Goal: Information Seeking & Learning: Learn about a topic

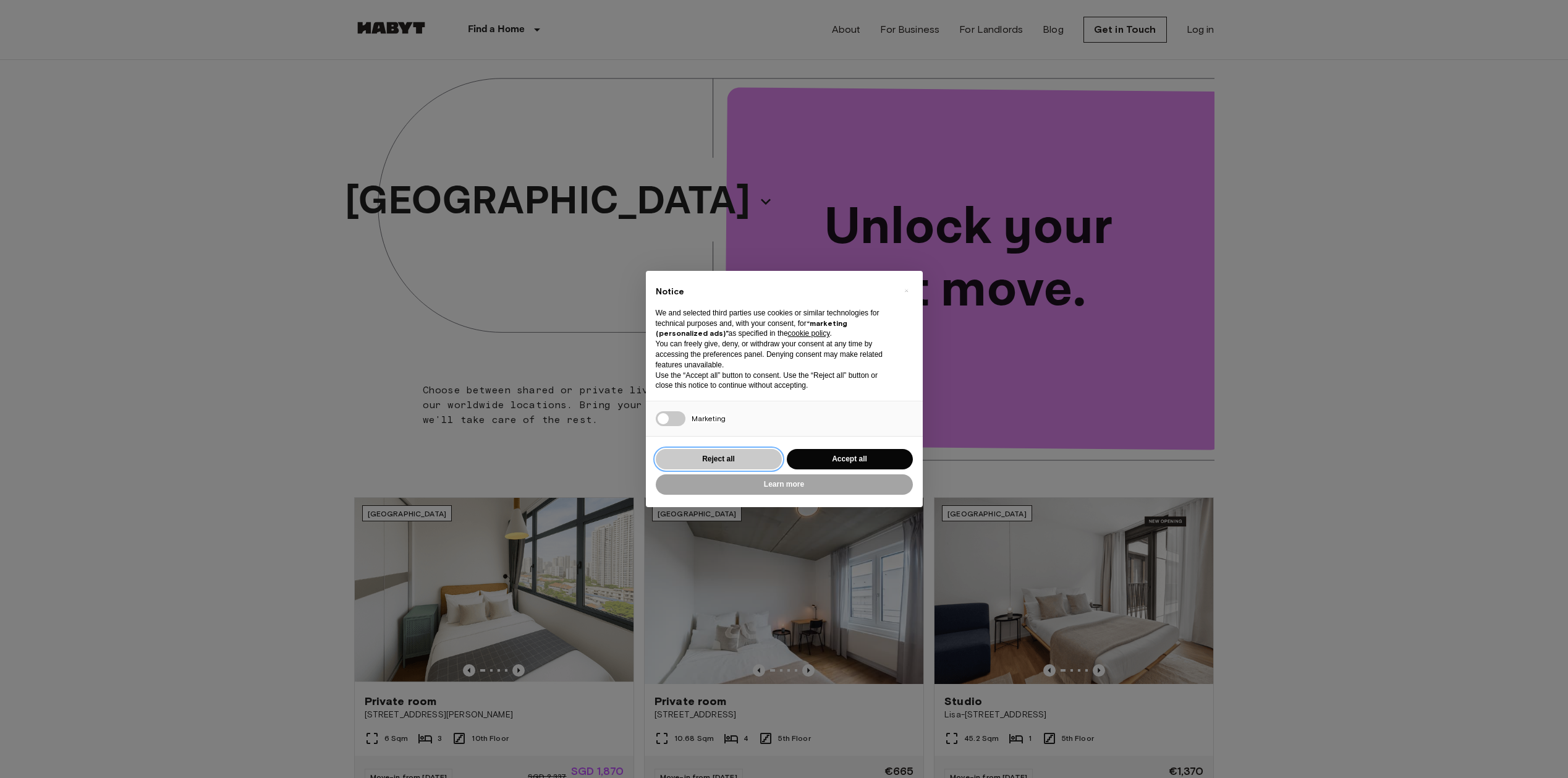
click at [708, 461] on button "Reject all" at bounding box center [719, 459] width 127 height 20
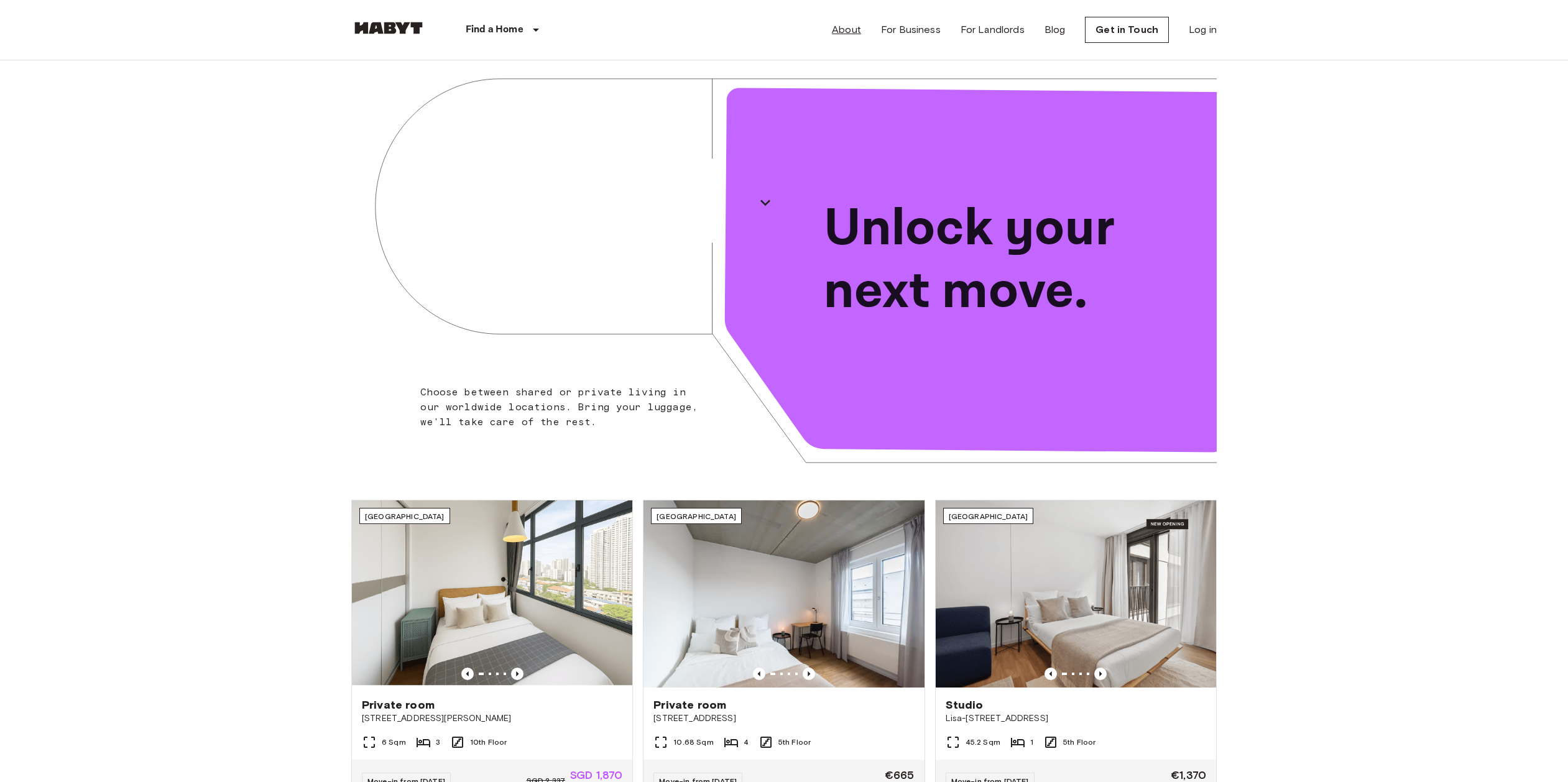
click at [853, 30] on link "About" at bounding box center [847, 30] width 30 height 15
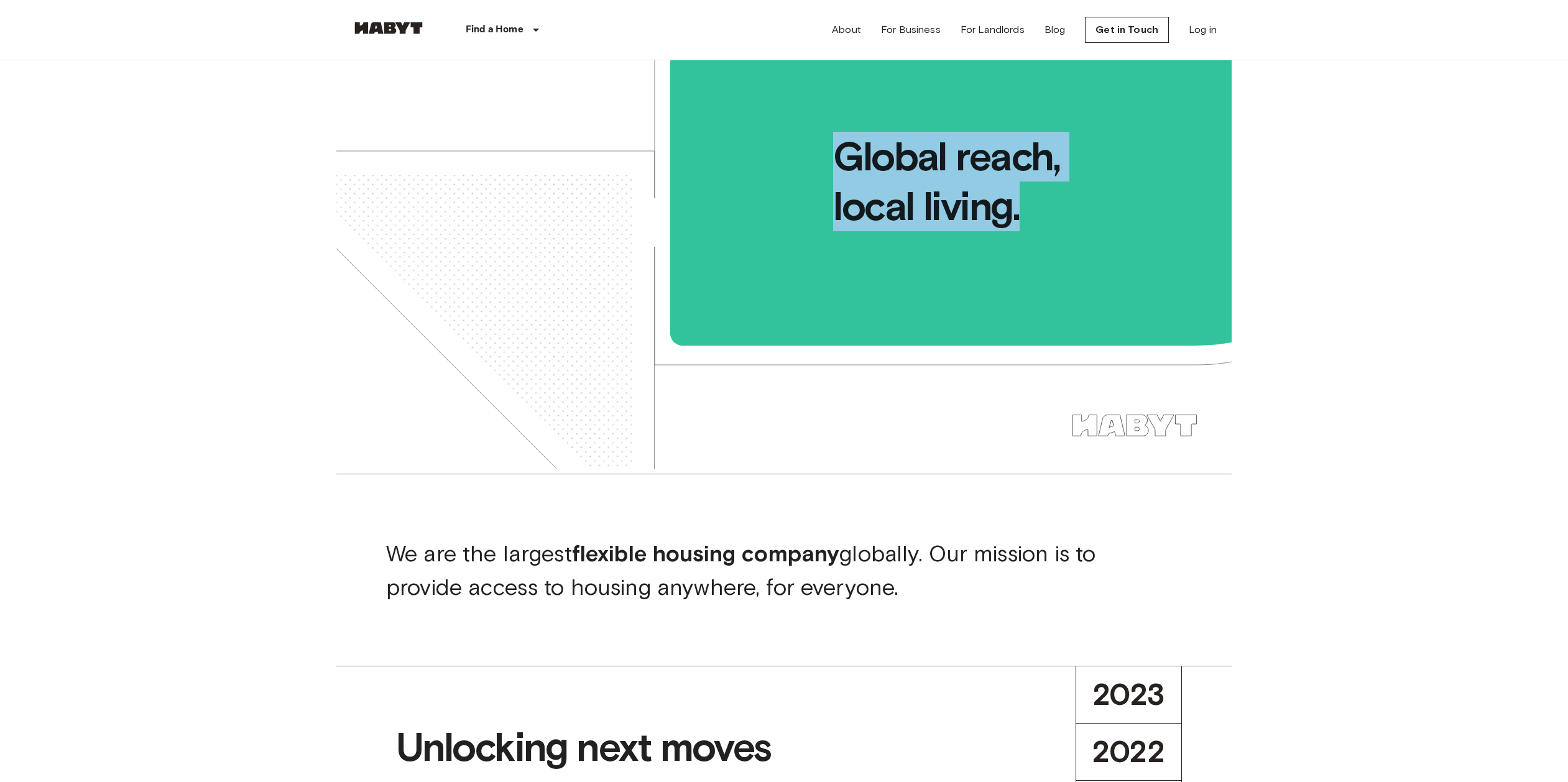
drag, startPoint x: 844, startPoint y: 156, endPoint x: 1020, endPoint y: 220, distance: 187.3
click at [1020, 220] on span "Global reach, local living." at bounding box center [952, 145] width 560 height 171
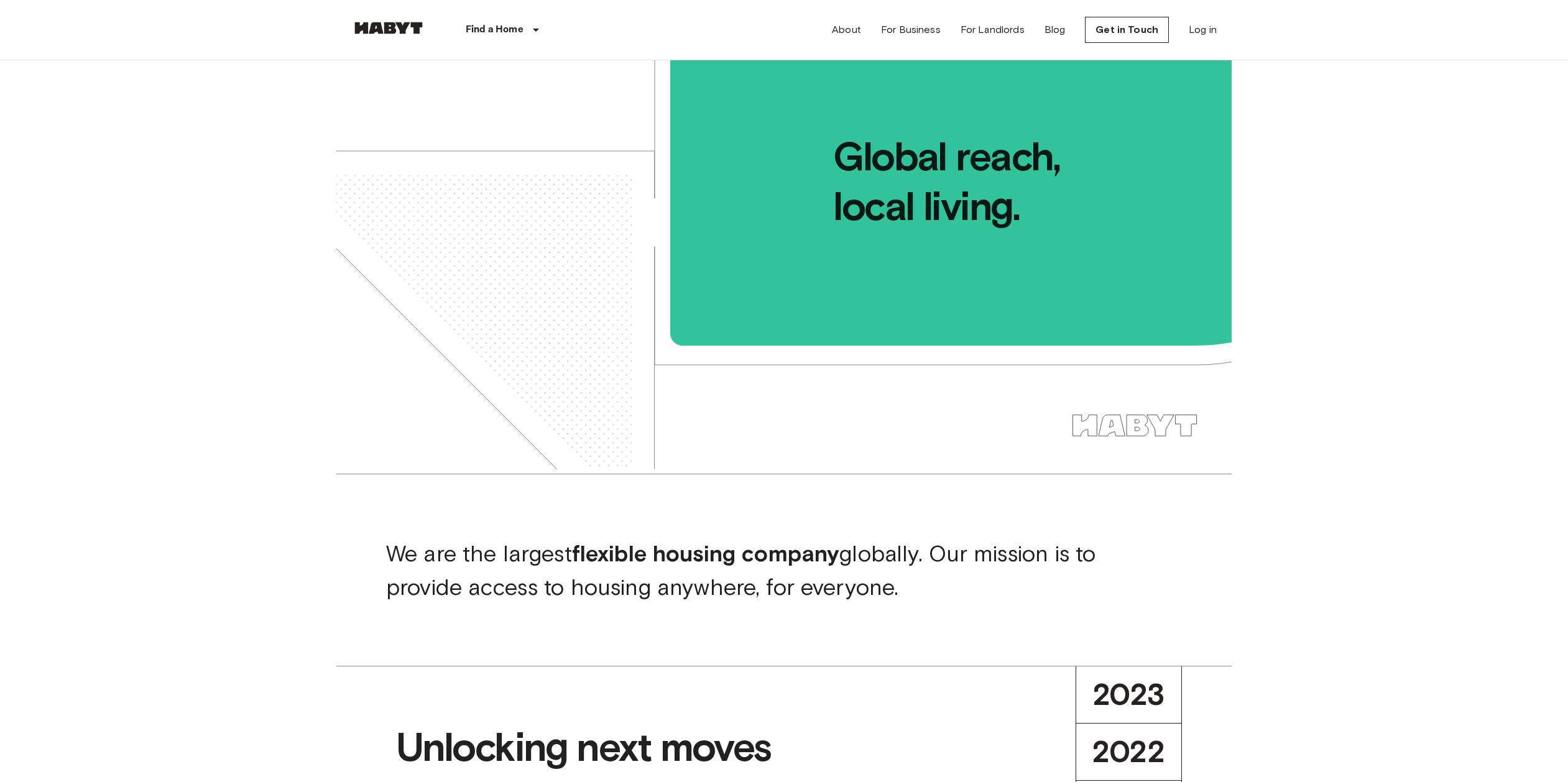
click at [1037, 230] on span "Global reach, local living." at bounding box center [952, 145] width 560 height 171
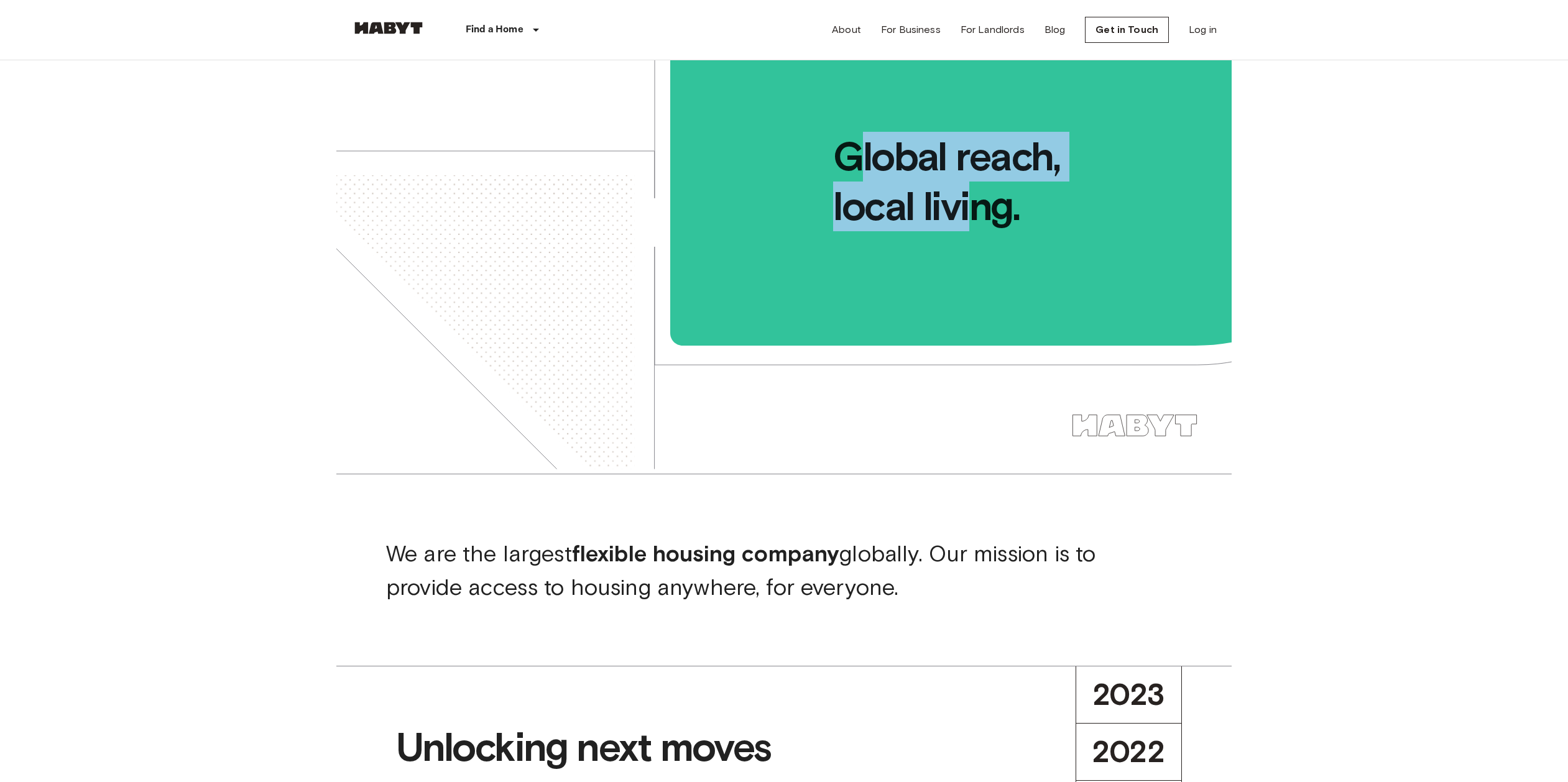
drag, startPoint x: 849, startPoint y: 148, endPoint x: 969, endPoint y: 197, distance: 129.6
click at [969, 197] on span "Global reach, local living." at bounding box center [952, 145] width 560 height 171
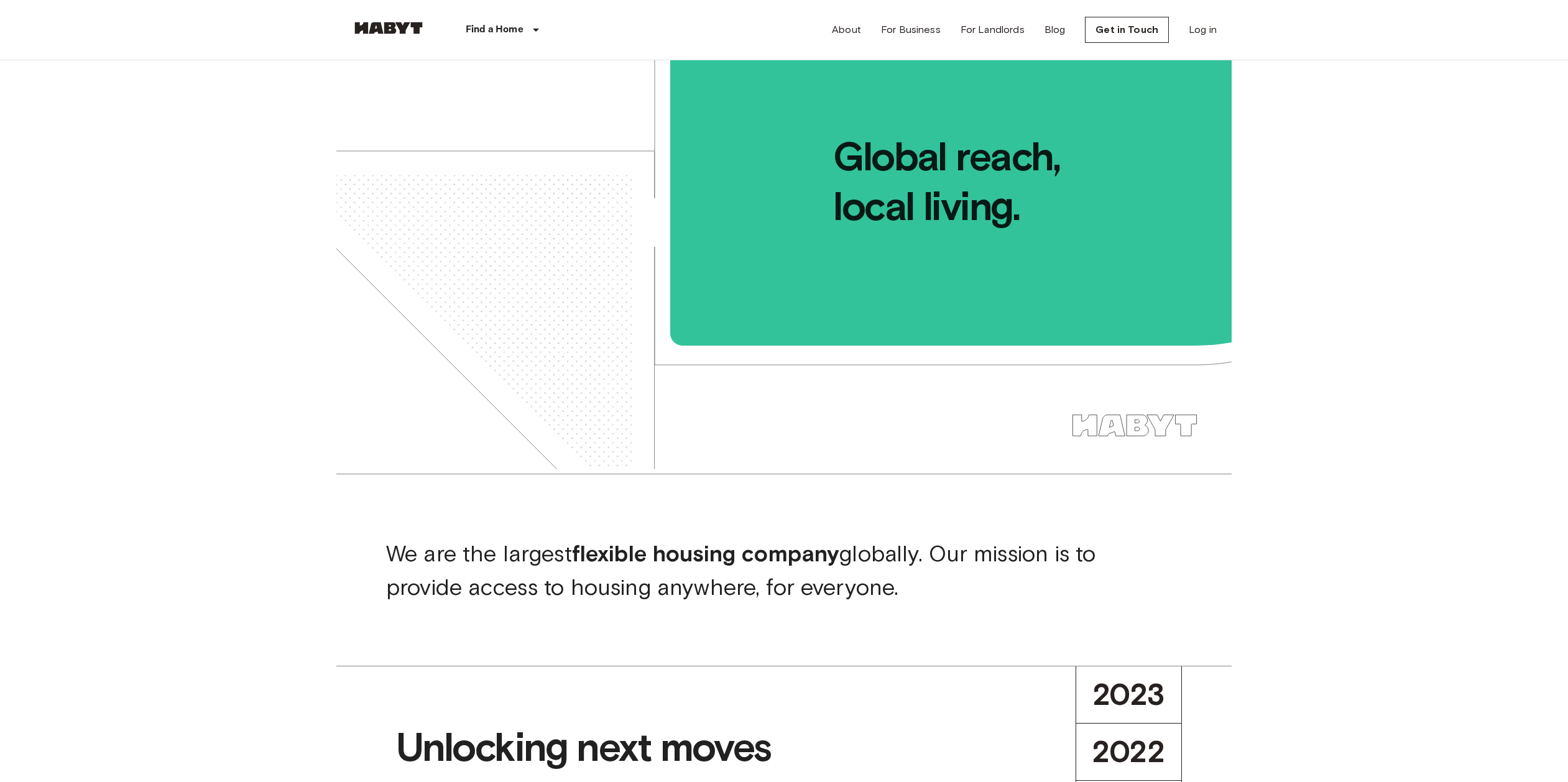
click at [392, 20] on div "Find a Home [GEOGRAPHIC_DATA] [GEOGRAPHIC_DATA] [GEOGRAPHIC_DATA] [GEOGRAPHIC_D…" at bounding box center [467, 30] width 232 height 60
click at [397, 33] on img at bounding box center [388, 28] width 75 height 12
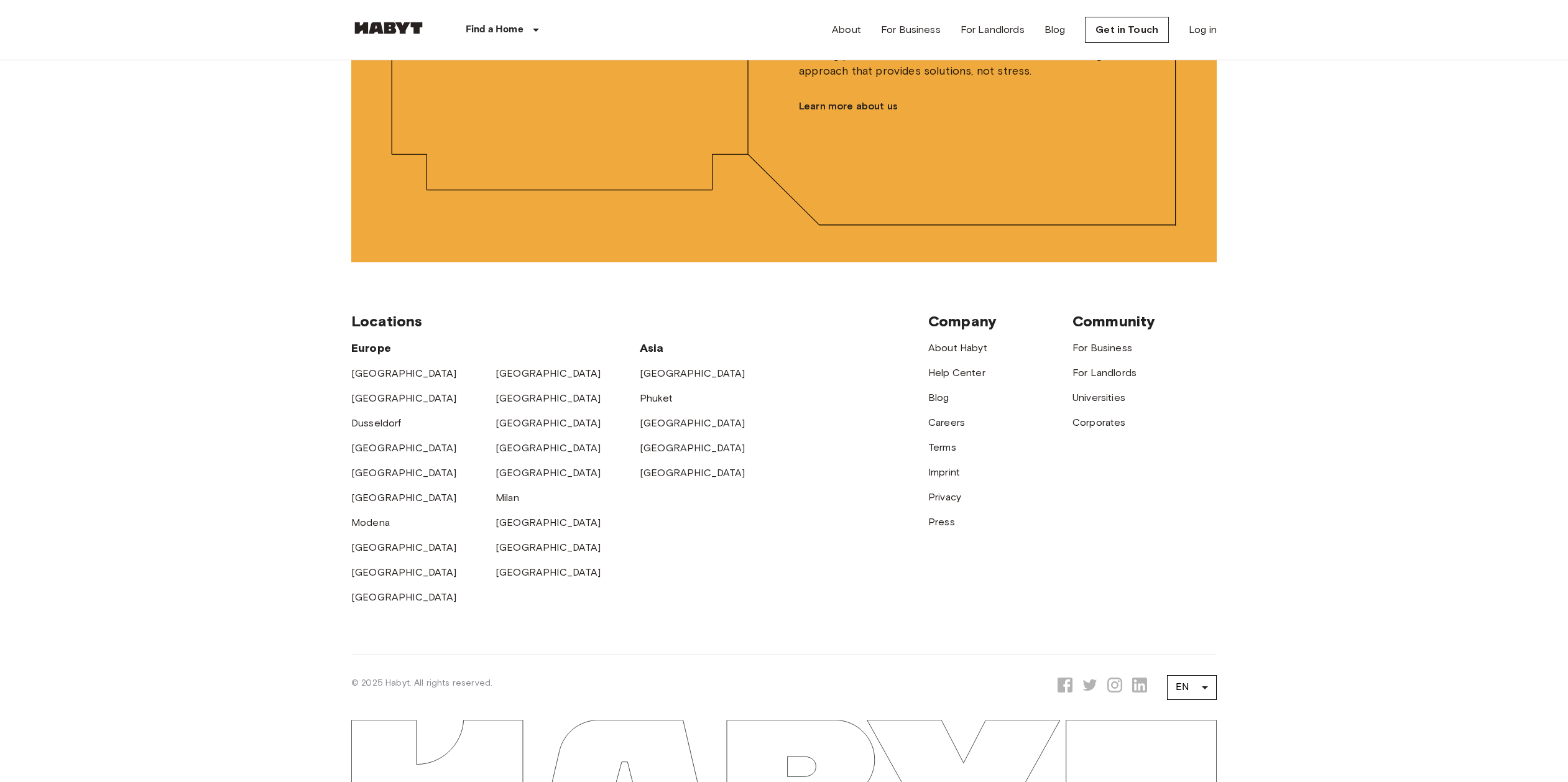
scroll to position [3004, 0]
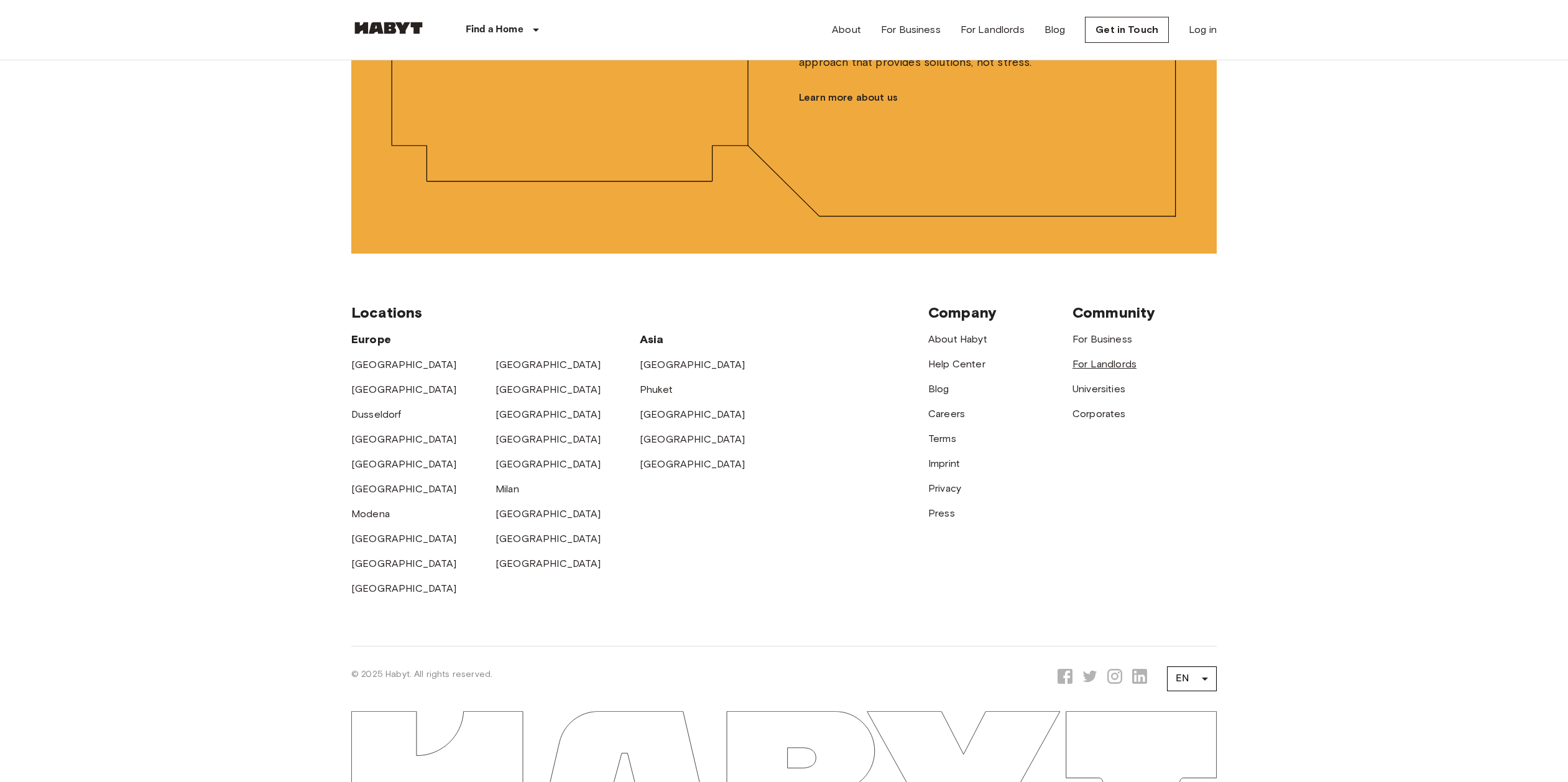
click at [1102, 370] on link "For Landlords" at bounding box center [1104, 363] width 64 height 12
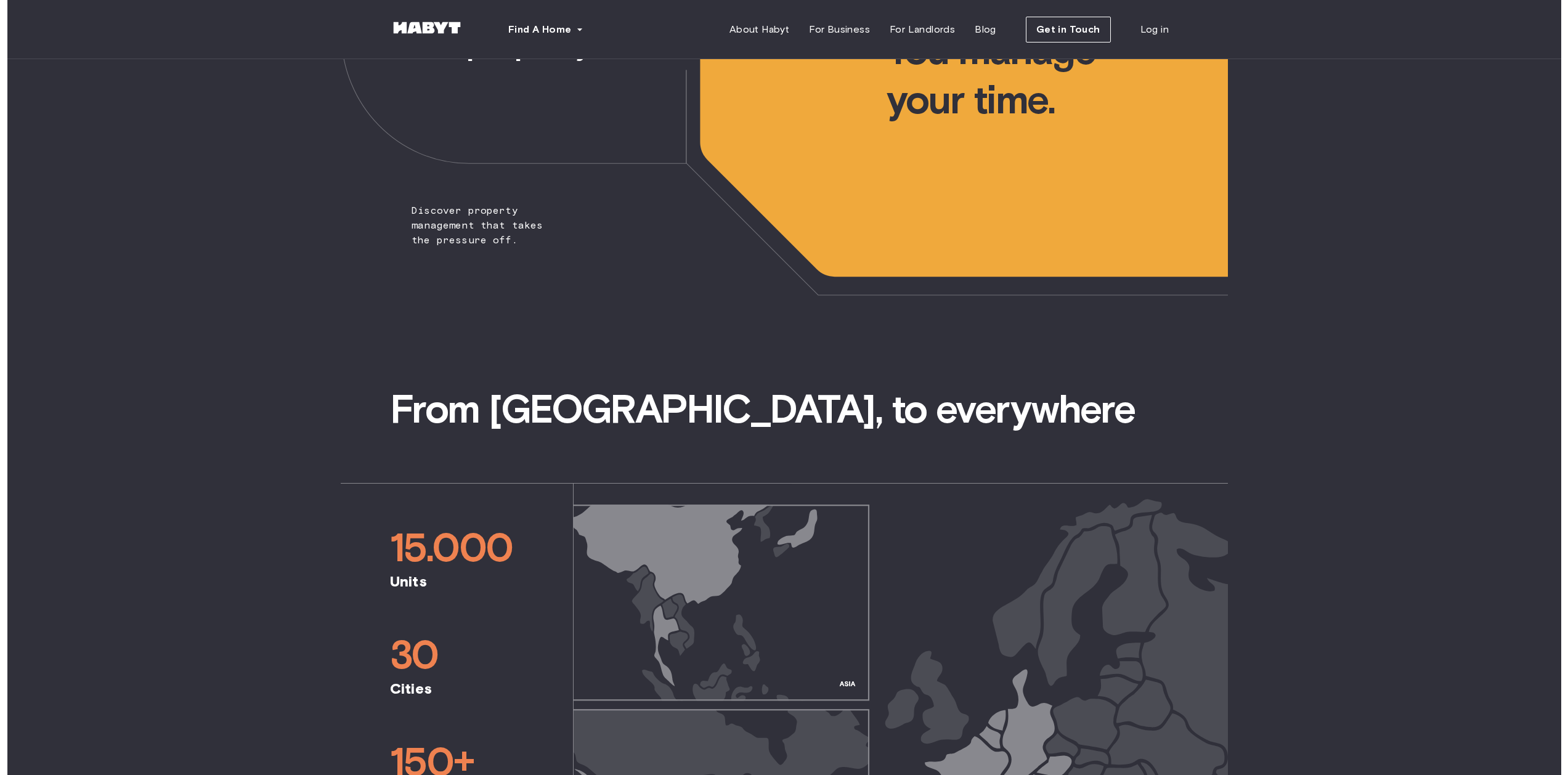
scroll to position [335, 0]
